Goal: Information Seeking & Learning: Learn about a topic

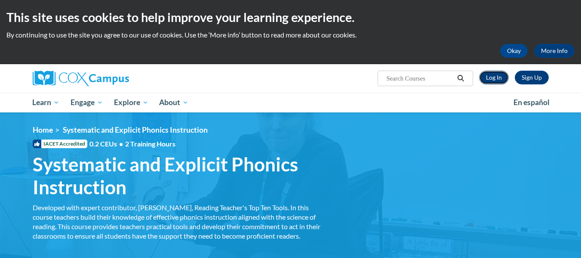
click at [496, 77] on link "Log In" at bounding box center [494, 78] width 30 height 14
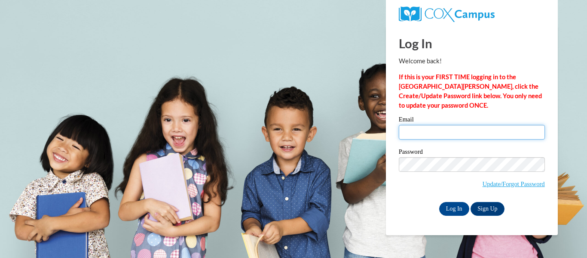
click at [418, 133] on input "Email" at bounding box center [472, 132] width 146 height 15
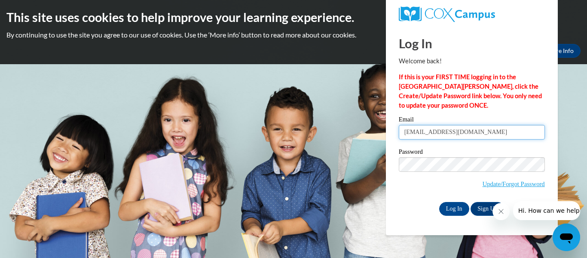
click at [454, 133] on input "chloeannastanfield@gmail.com" at bounding box center [472, 132] width 146 height 15
type input "castanfield@valdosta.edu"
click at [505, 212] on button "Close message from company" at bounding box center [500, 211] width 17 height 17
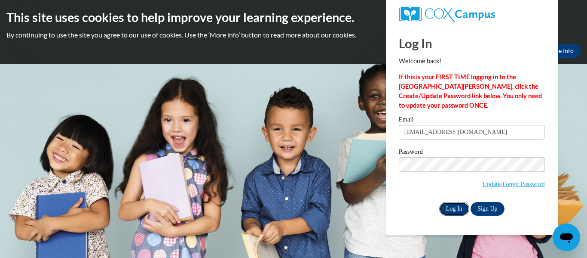
click at [443, 209] on input "Log In" at bounding box center [454, 209] width 30 height 14
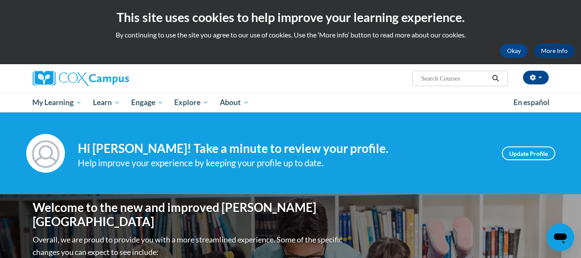
click at [467, 83] on input "Search..." at bounding box center [454, 78] width 69 height 10
paste input "Systematic and Explicit Phonics Instruction"
type input "Systematic and Explicit Phonics Instruction"
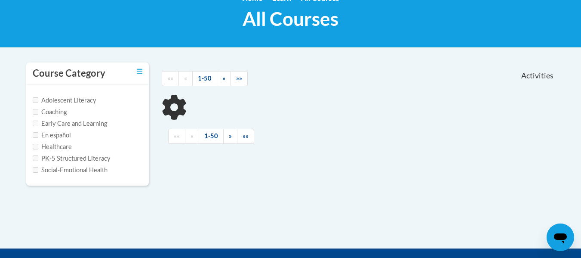
scroll to position [133, 0]
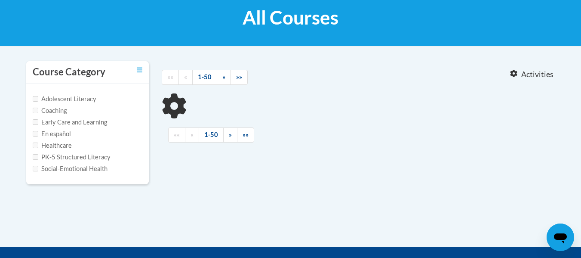
type input "Systematic and Explicit Phonics Instruction"
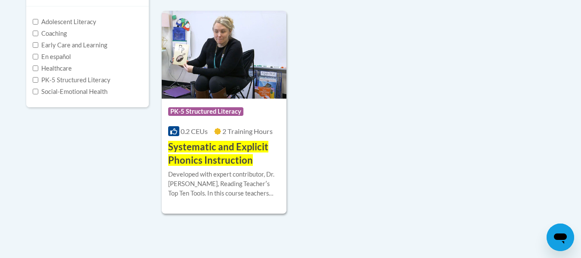
scroll to position [210, 0]
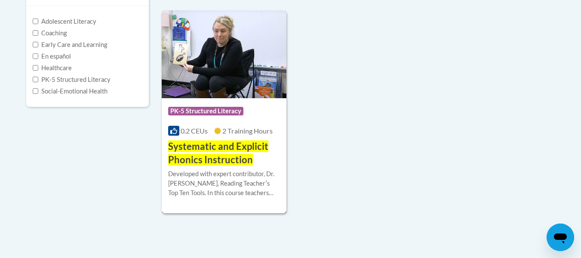
click at [232, 154] on span "Systematic and Explicit Phonics Instruction" at bounding box center [218, 152] width 100 height 25
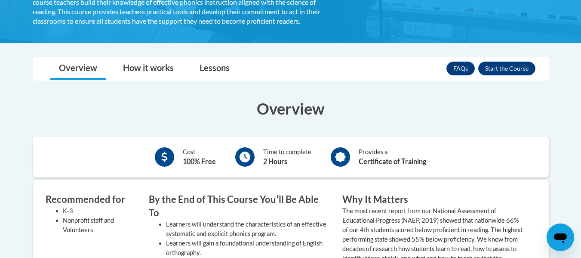
scroll to position [196, 0]
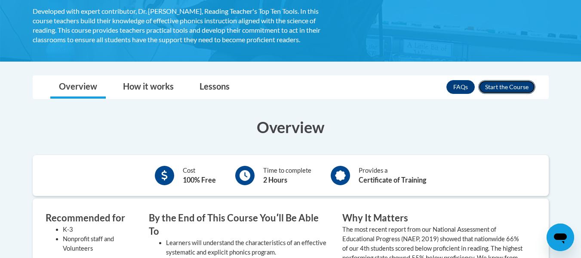
click at [501, 85] on button "Enroll" at bounding box center [506, 87] width 57 height 14
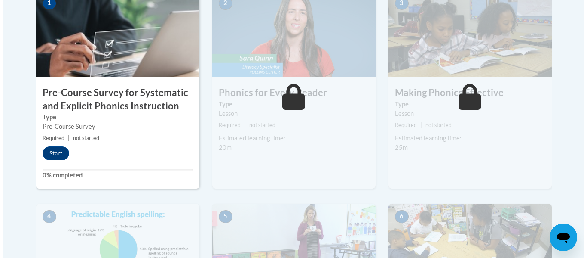
scroll to position [299, 0]
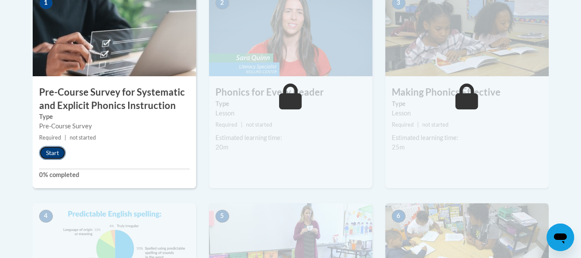
click at [59, 151] on button "Start" at bounding box center [52, 153] width 27 height 14
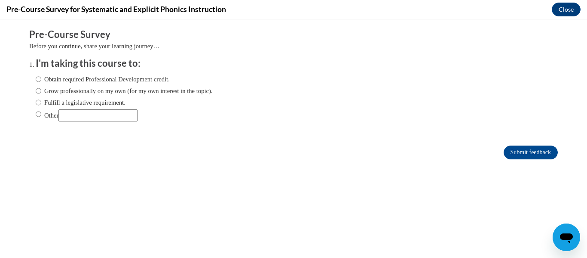
scroll to position [0, 0]
click at [70, 79] on label "Obtain required Professional Development credit." at bounding box center [103, 78] width 134 height 9
click at [41, 79] on input "Obtain required Professional Development credit." at bounding box center [39, 78] width 6 height 9
radio input "true"
click at [521, 154] on input "Submit feedback" at bounding box center [531, 152] width 54 height 14
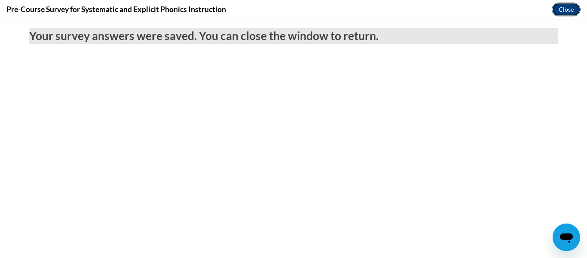
click at [568, 8] on button "Close" at bounding box center [566, 10] width 29 height 14
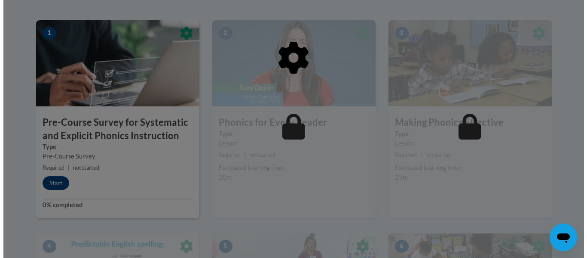
scroll to position [266, 0]
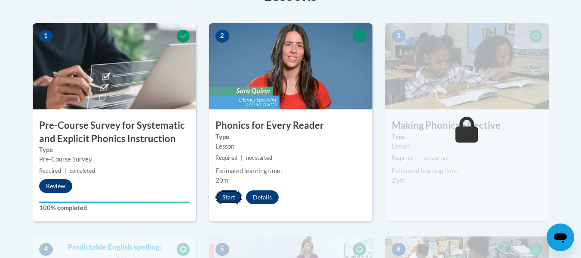
click at [233, 192] on button "Start" at bounding box center [228, 197] width 27 height 14
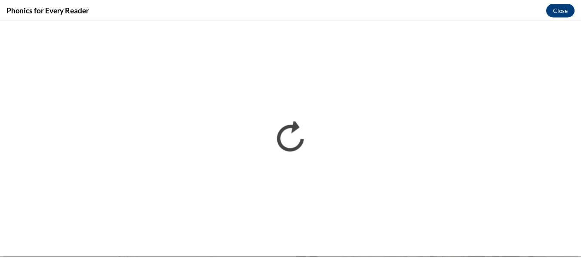
scroll to position [0, 0]
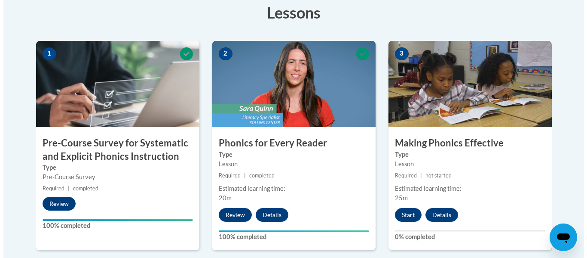
scroll to position [249, 0]
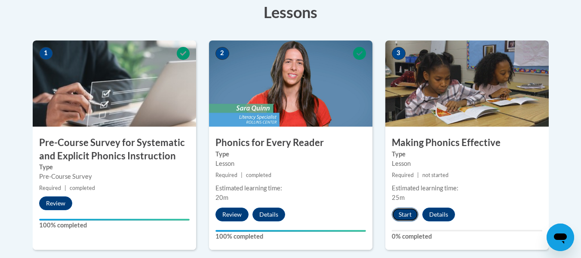
click at [401, 217] on button "Start" at bounding box center [405, 214] width 27 height 14
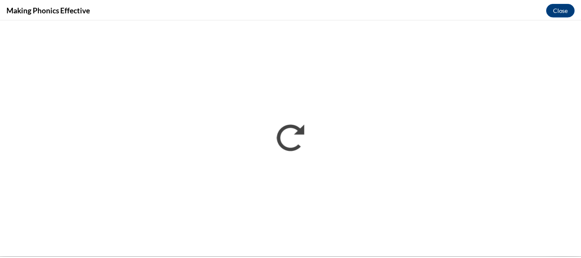
scroll to position [0, 0]
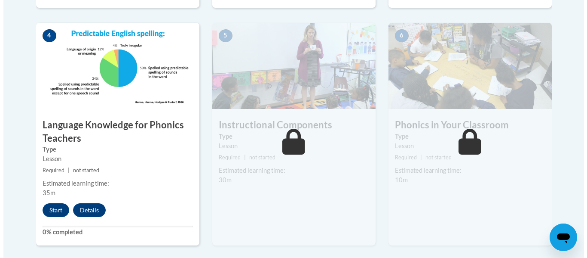
scroll to position [494, 0]
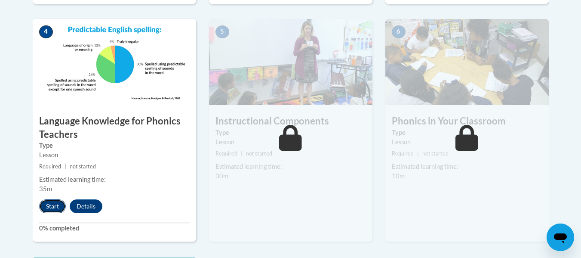
click at [52, 204] on button "Start" at bounding box center [52, 206] width 27 height 14
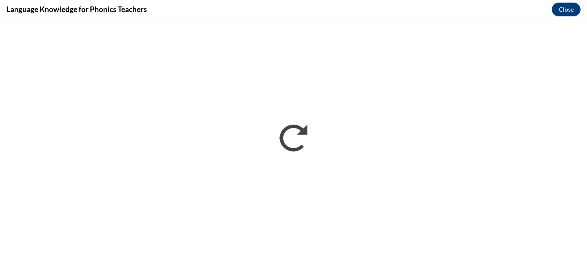
scroll to position [0, 0]
